Goal: Complete application form

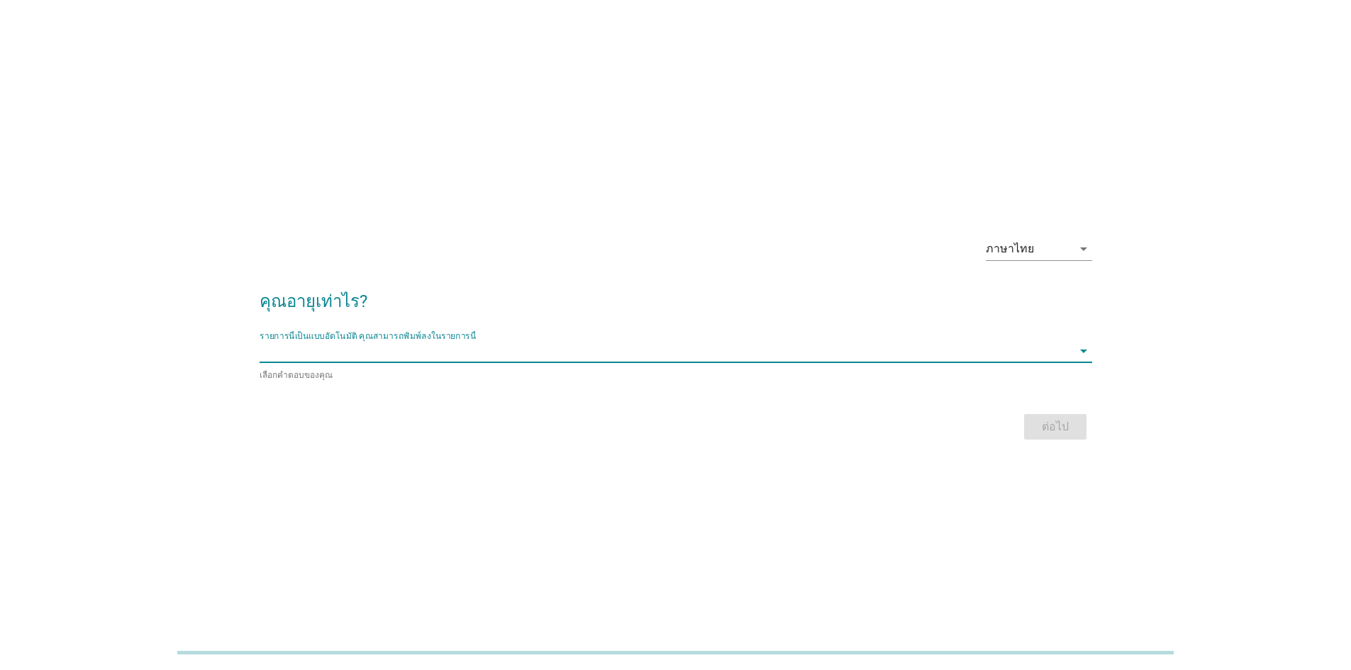
click at [403, 351] on input "รายการนี้เป็นแบบอัตโนมัติ คุณสามารถพิมพ์ลงในรายการนี้" at bounding box center [665, 351] width 812 height 23
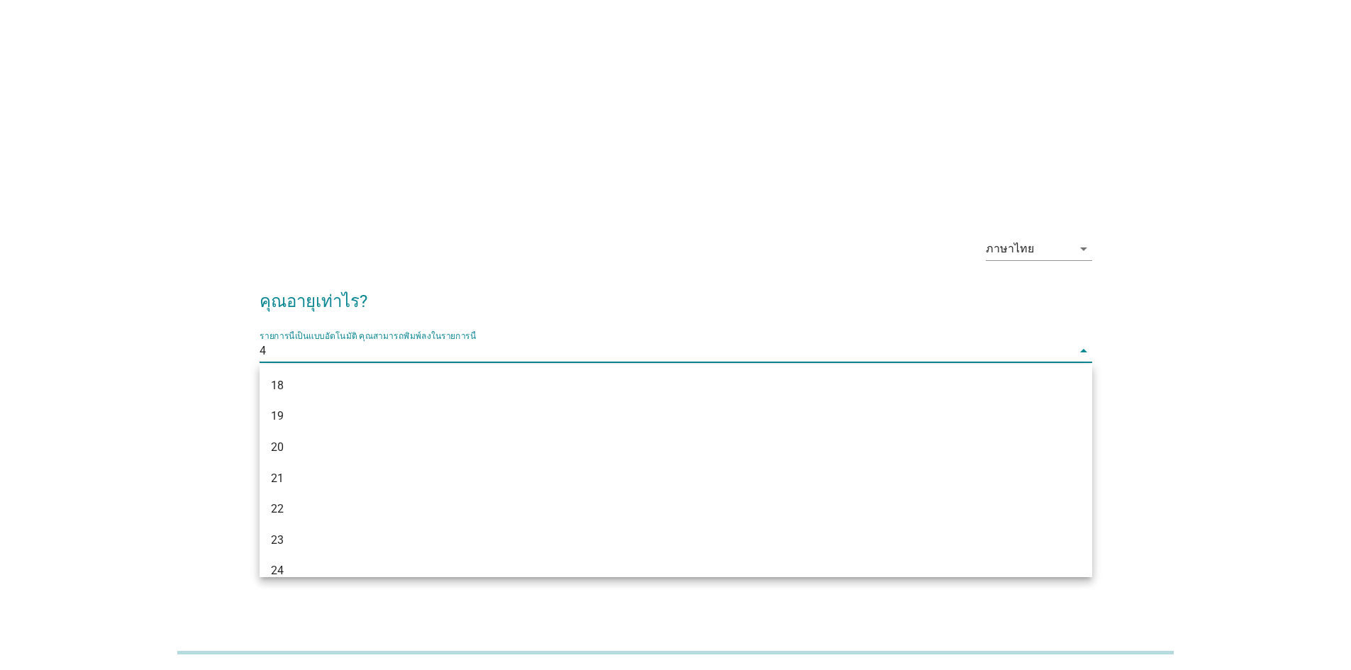
type input "45"
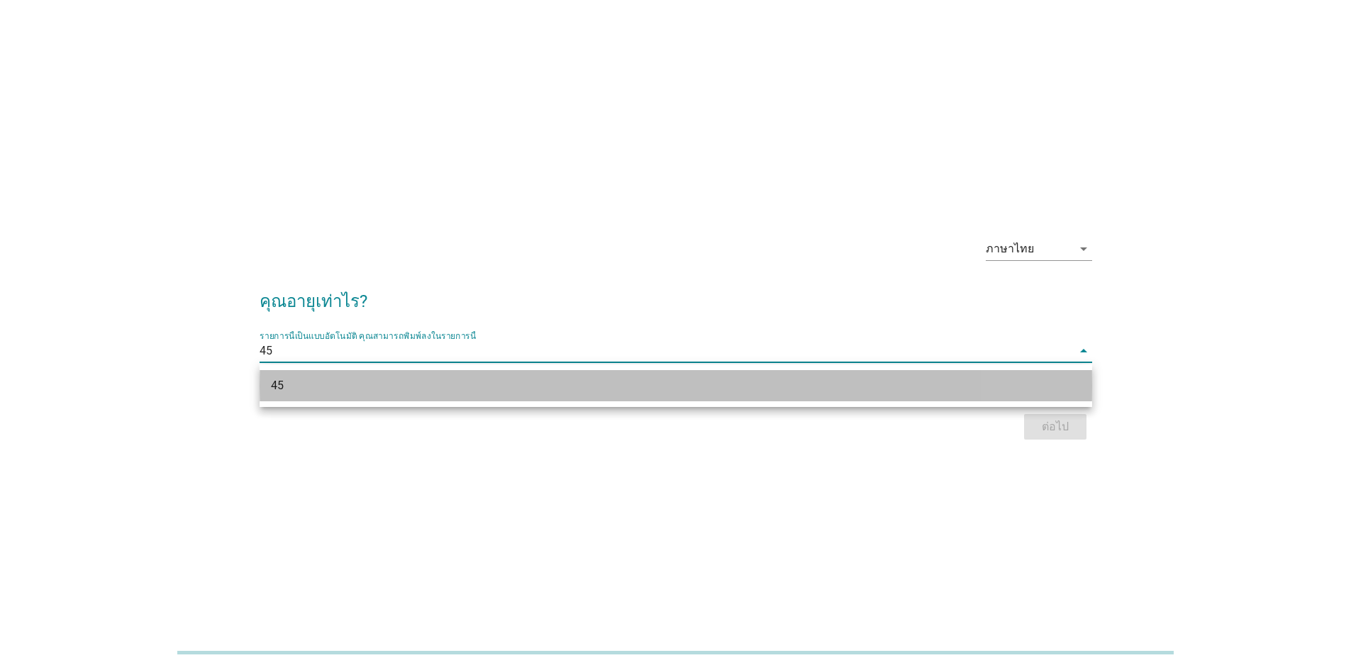
click at [467, 384] on div "45" at bounding box center [642, 385] width 742 height 17
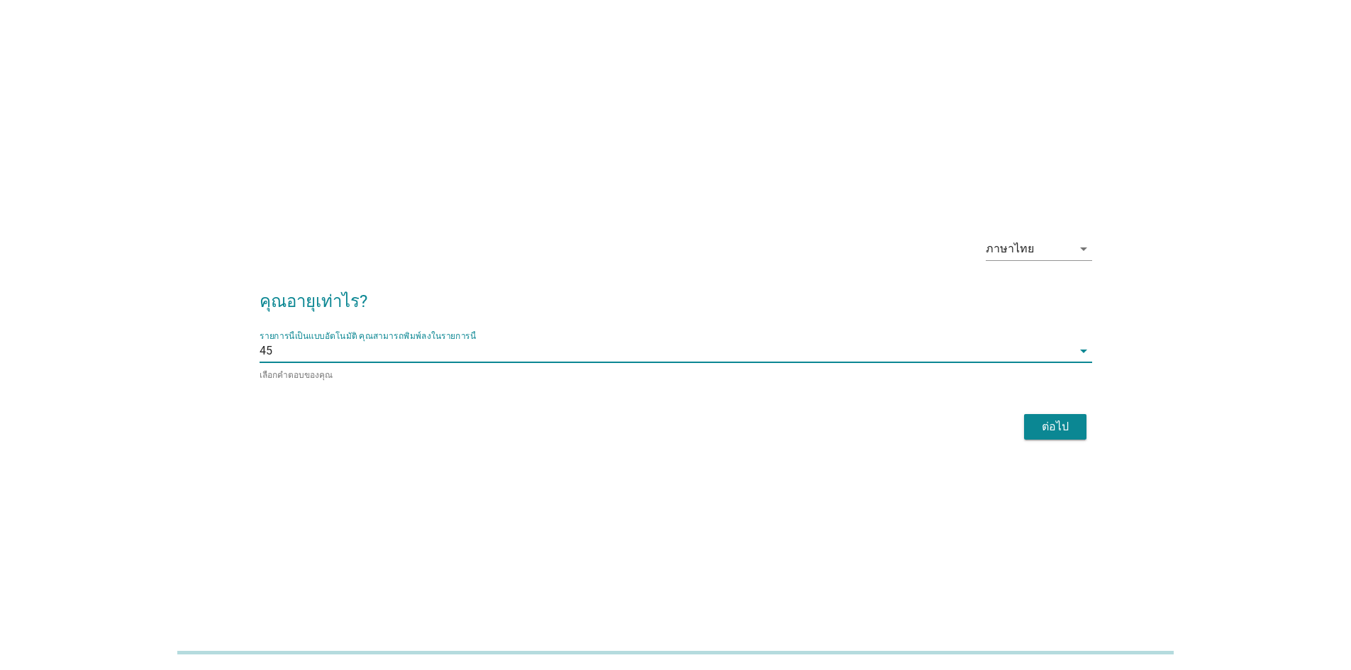
click at [1063, 440] on div "ต่อไป" at bounding box center [675, 427] width 832 height 34
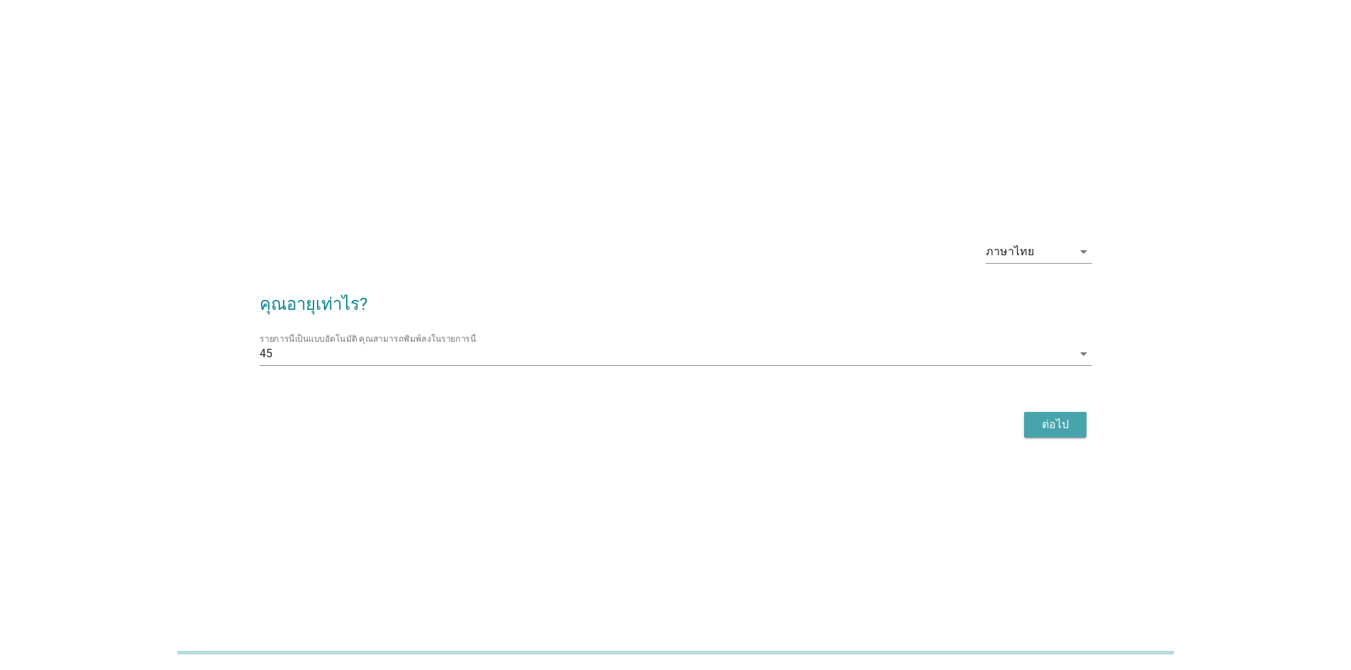
click at [1061, 432] on div "ต่อไป" at bounding box center [1055, 424] width 40 height 17
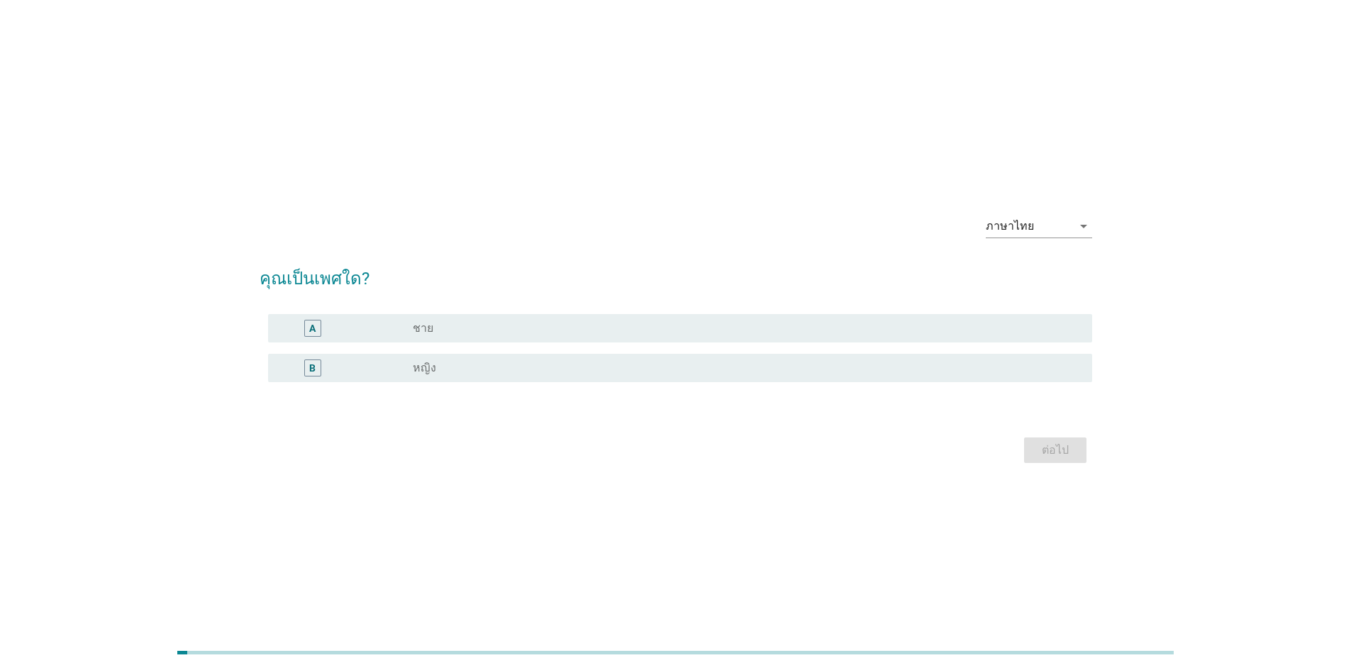
click at [363, 324] on div "A" at bounding box center [345, 328] width 133 height 17
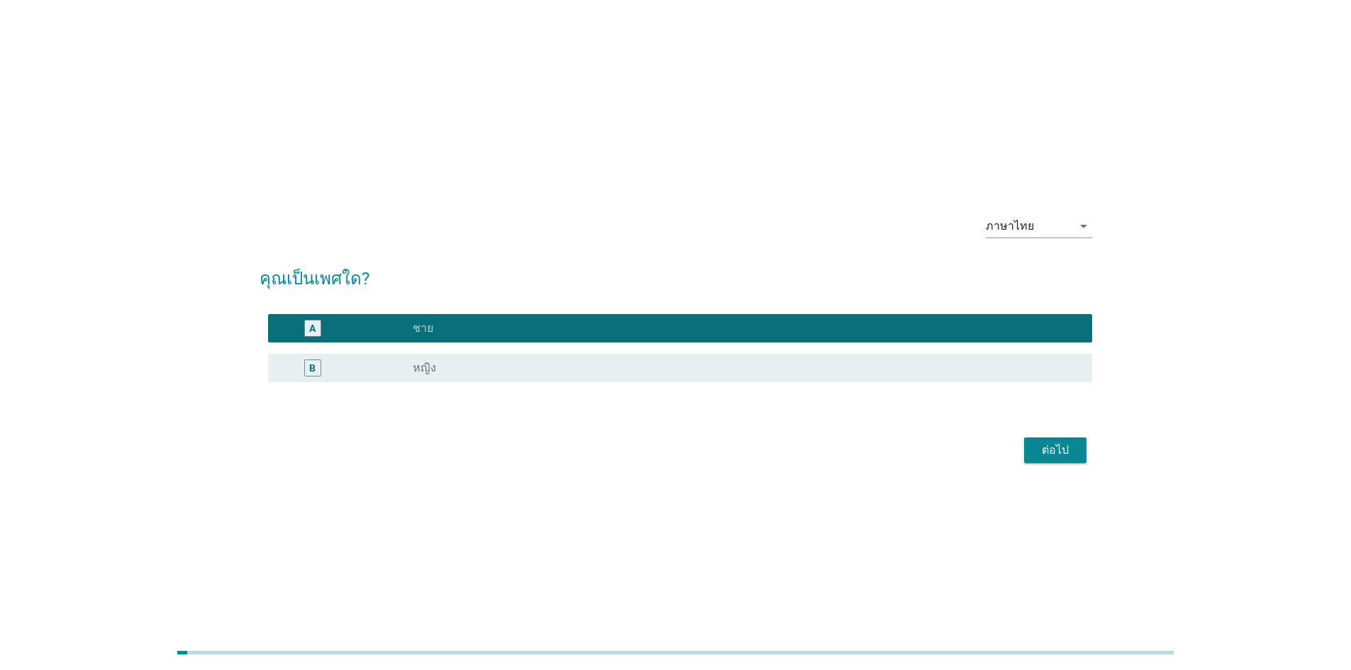
click at [1063, 455] on div "ต่อไป" at bounding box center [1055, 450] width 40 height 17
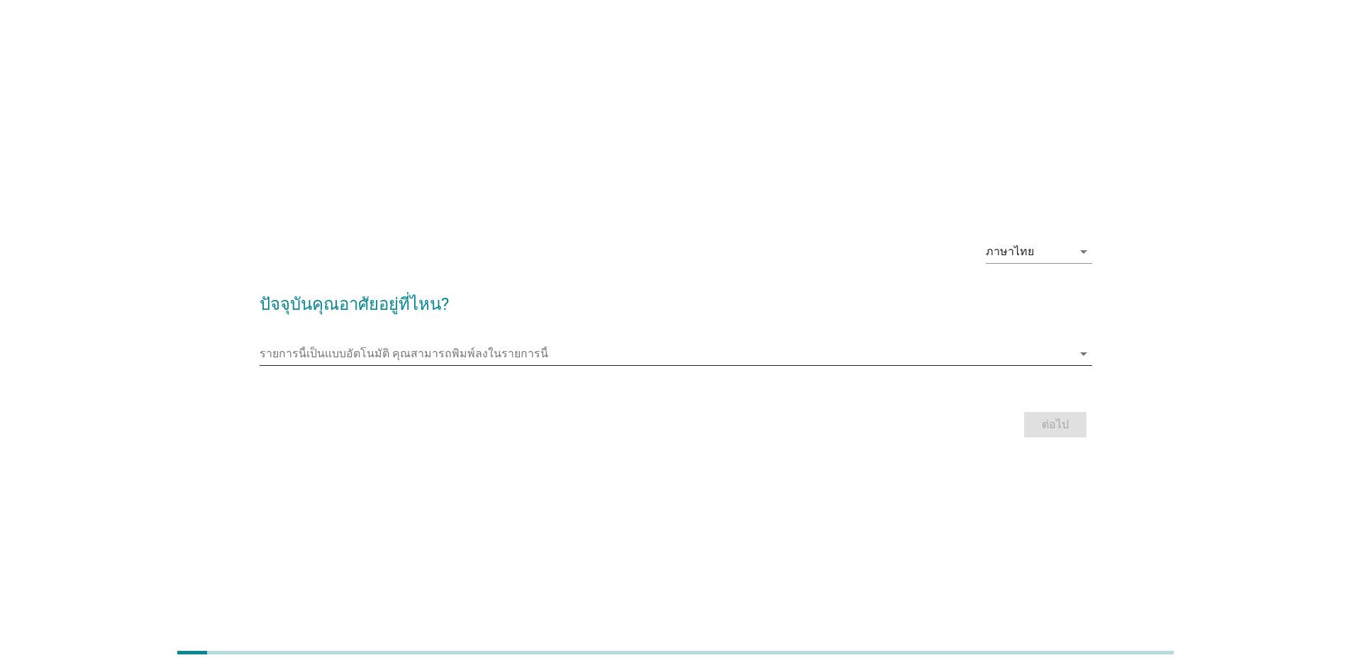
click at [503, 352] on input "รายการนี้เป็นแบบอัตโนมัติ คุณสามารถพิมพ์ลงในรายการนี้" at bounding box center [665, 353] width 812 height 23
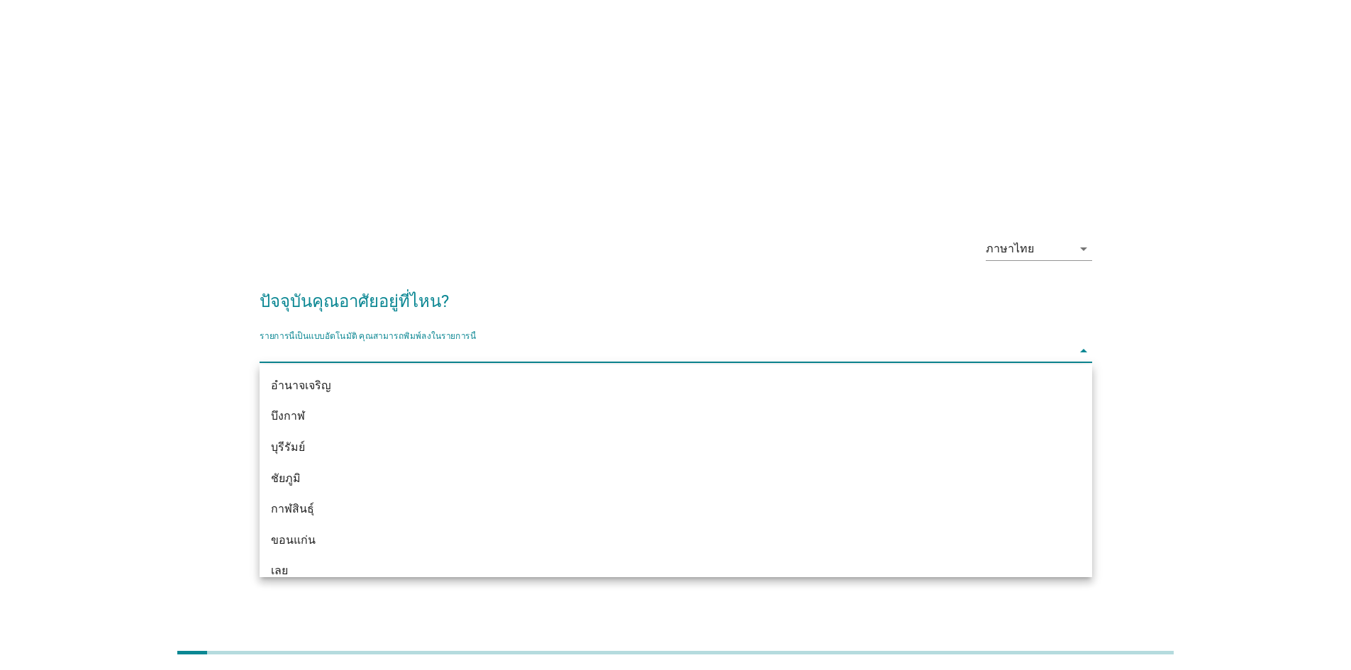
type input "d"
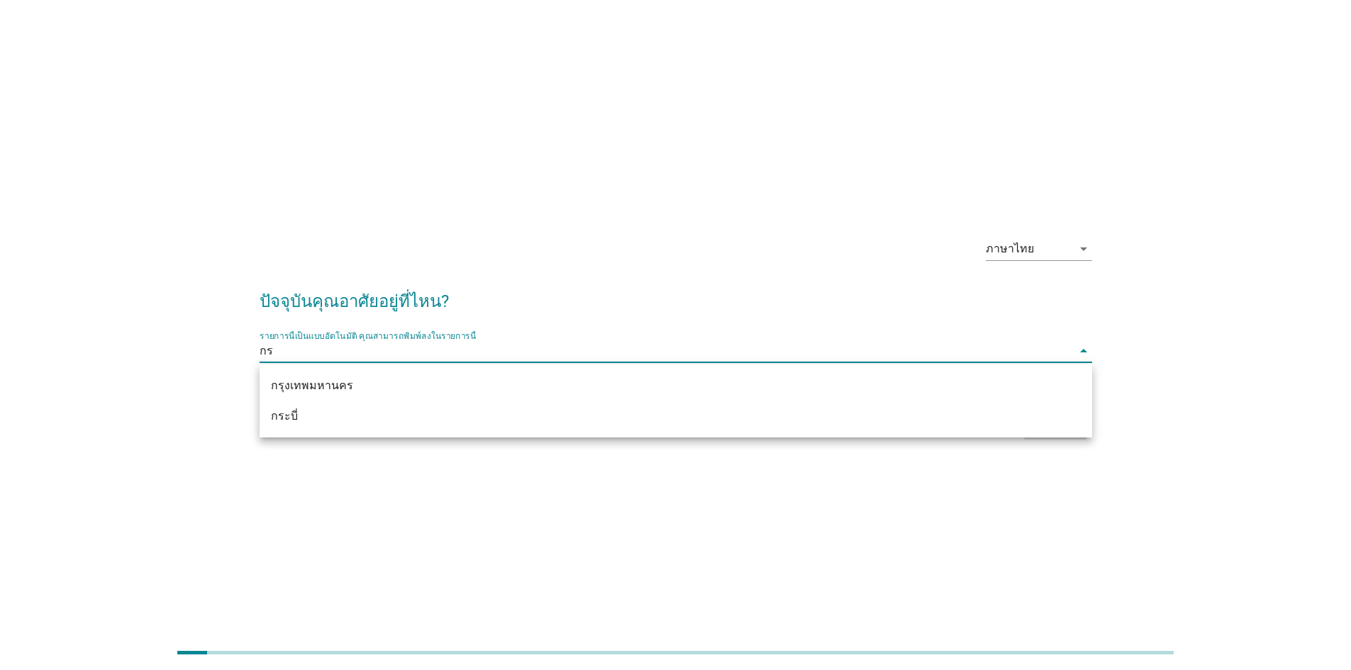
type input "กรุ"
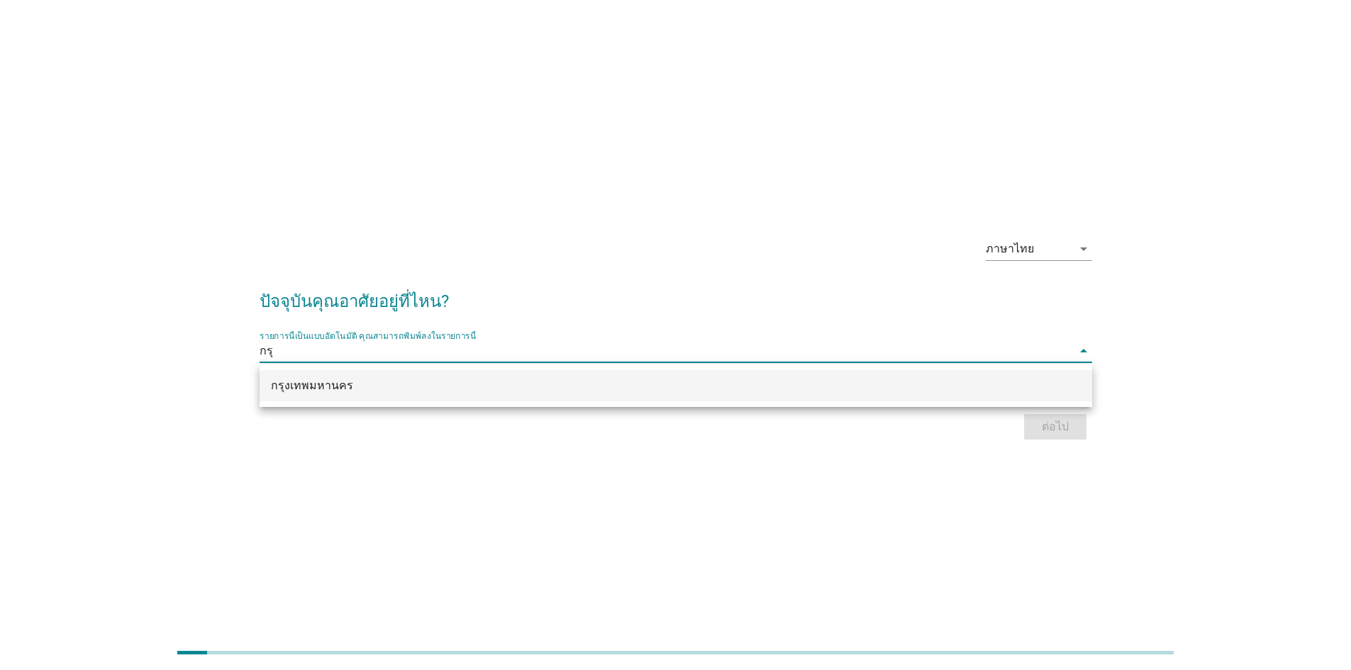
click at [481, 381] on div "กรุงเทพมหานคร" at bounding box center [642, 385] width 742 height 17
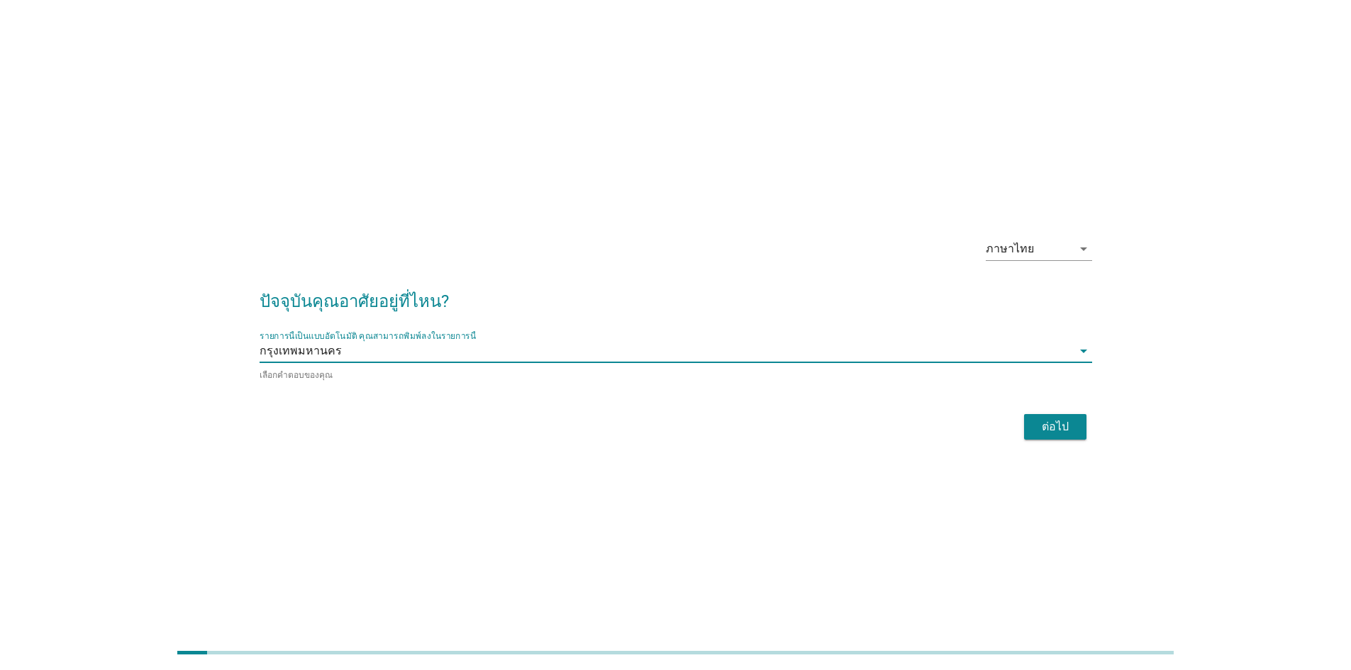
click at [1060, 428] on div "ต่อไป" at bounding box center [1055, 426] width 40 height 17
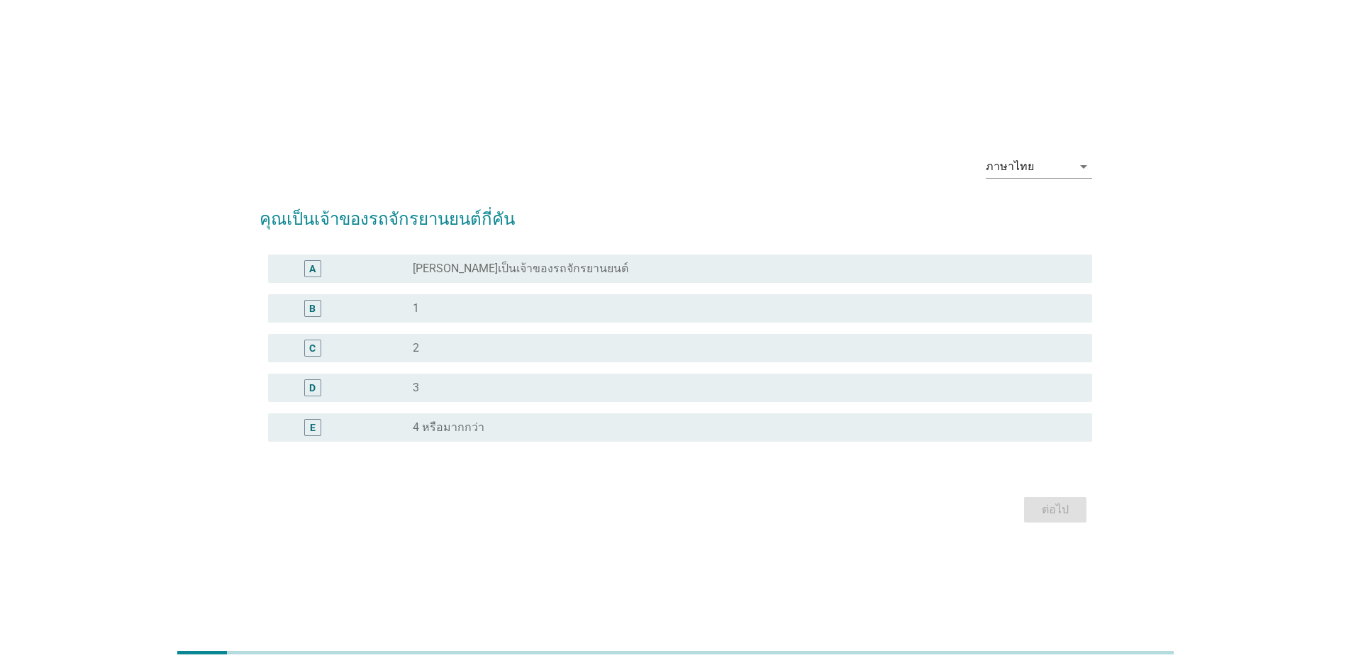
click at [498, 269] on label "[PERSON_NAME]เป็นเจ้าของรถจักรยานยนต์" at bounding box center [521, 269] width 216 height 14
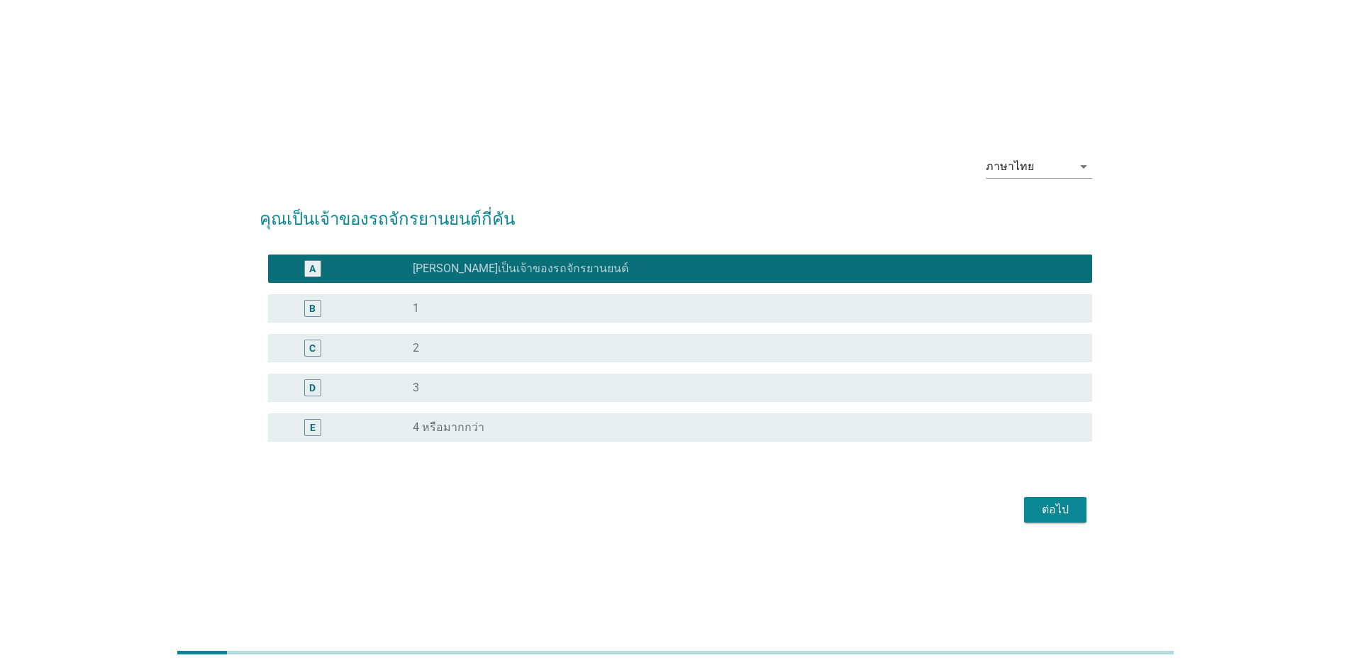
click at [1062, 510] on div "ต่อไป" at bounding box center [1055, 509] width 40 height 17
